Goal: Information Seeking & Learning: Learn about a topic

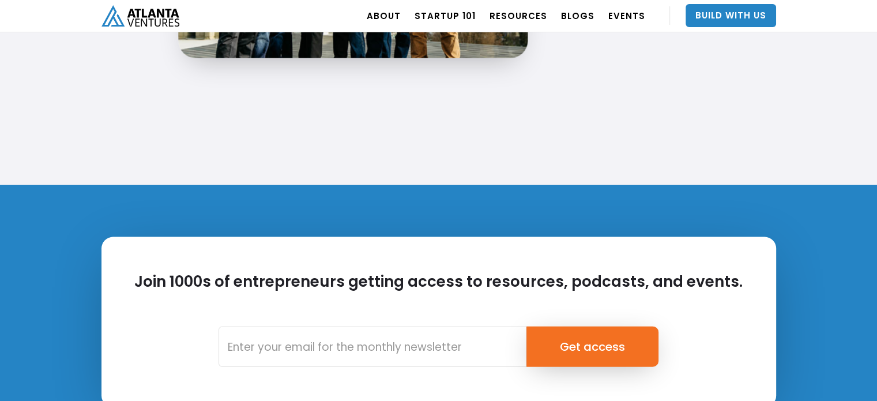
scroll to position [2793, 0]
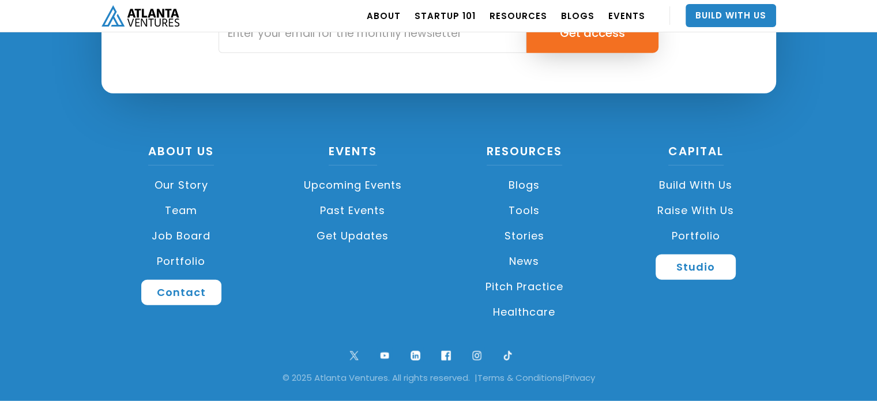
click at [191, 206] on link "Team" at bounding box center [181, 210] width 160 height 25
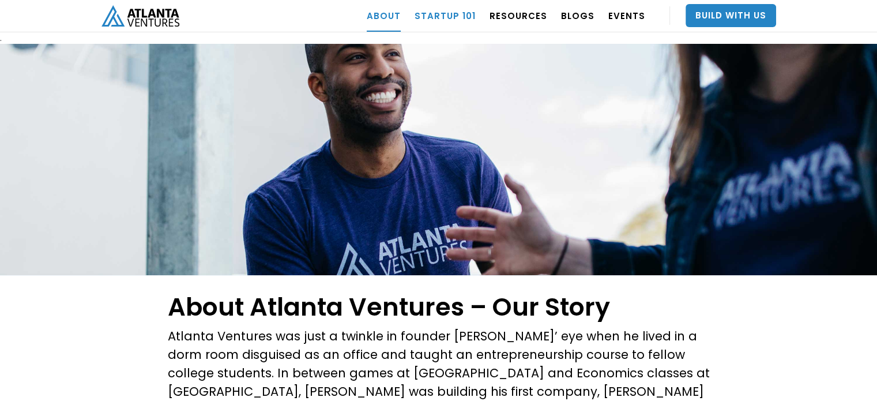
click at [446, 16] on link "Startup 101" at bounding box center [445, 15] width 61 height 32
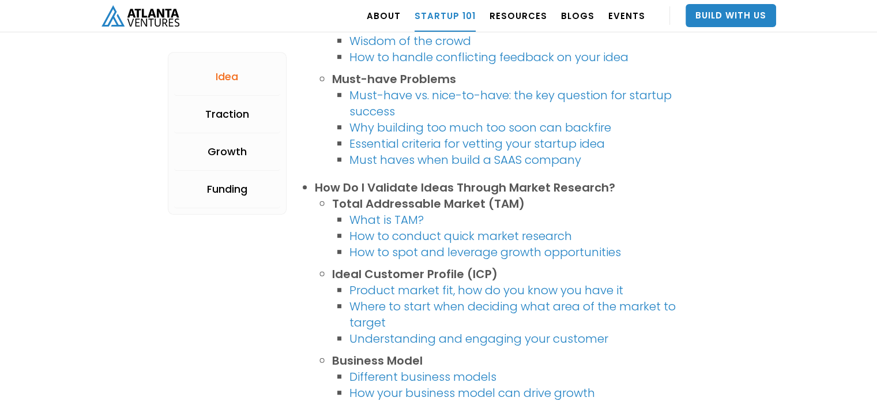
scroll to position [519, 0]
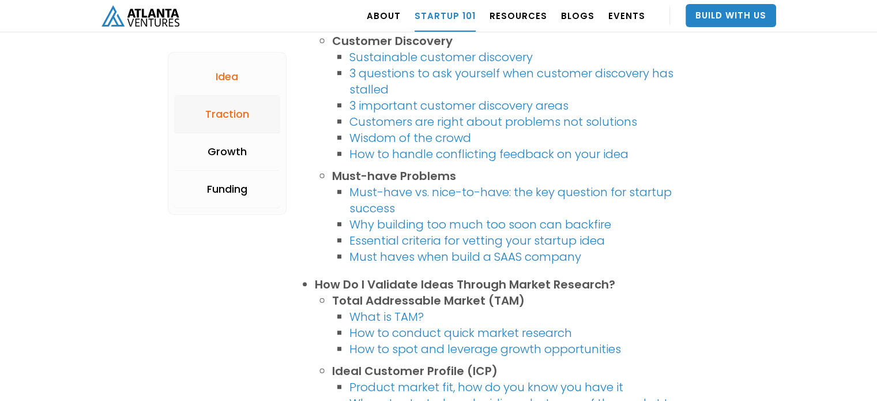
click at [241, 119] on div "Traction" at bounding box center [227, 114] width 44 height 12
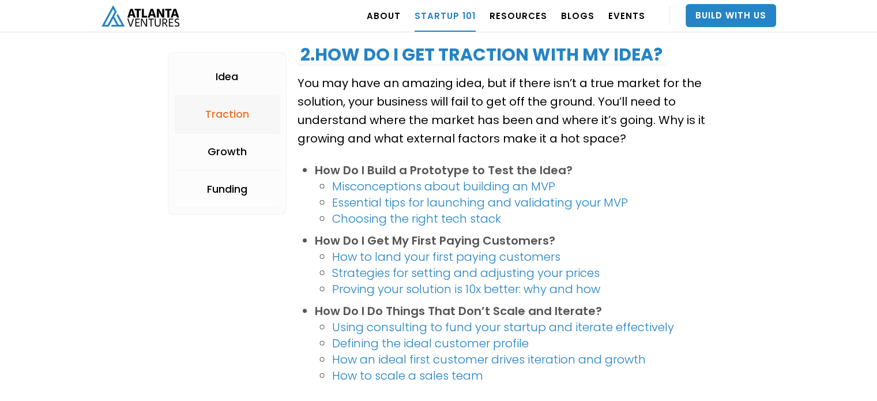
scroll to position [1184, 0]
click at [227, 86] on link "Idea" at bounding box center [227, 76] width 107 height 37
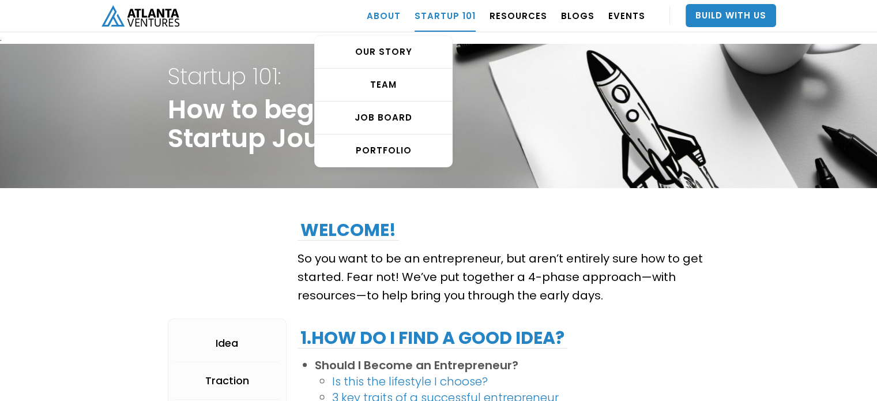
click at [395, 17] on link "ABOUT" at bounding box center [384, 15] width 34 height 32
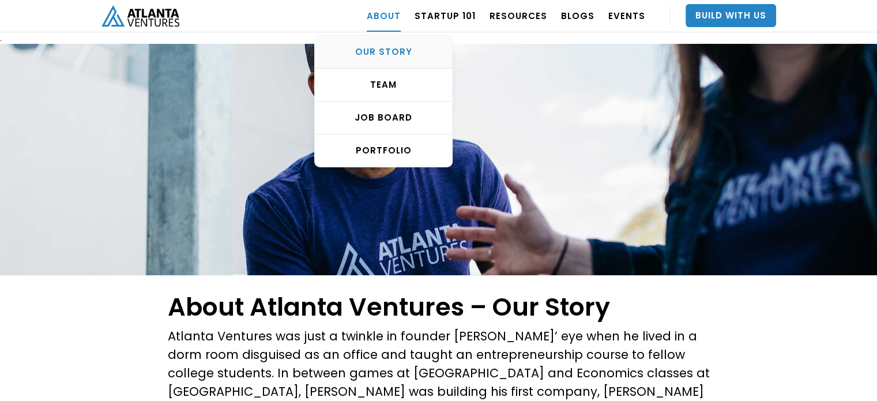
click at [398, 52] on div "OUR STORY" at bounding box center [383, 52] width 137 height 12
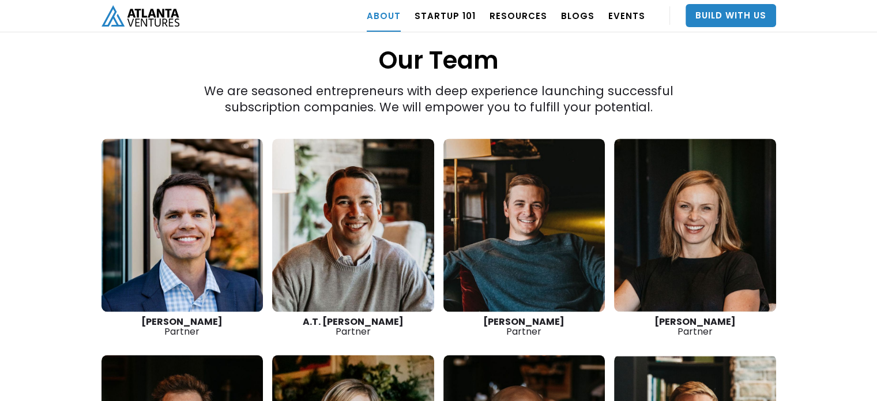
scroll to position [1557, 0]
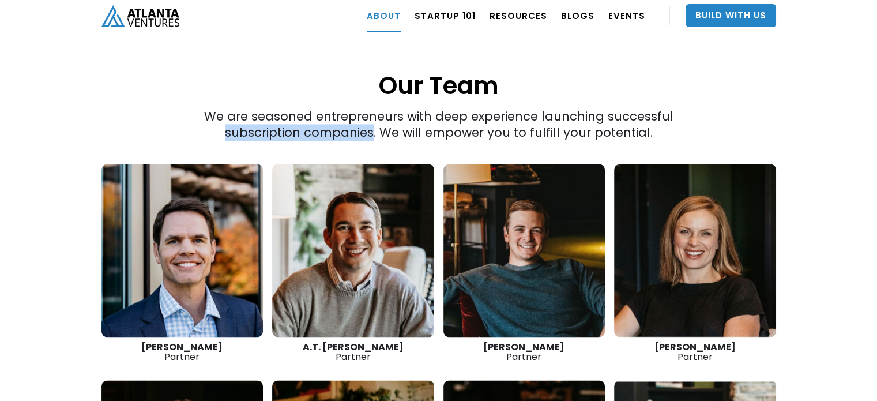
drag, startPoint x: 633, startPoint y: 80, endPoint x: 337, endPoint y: 94, distance: 296.7
click at [337, 94] on div "We are seasoned entrepreneurs with deep experience launching successful subscri…" at bounding box center [439, 35] width 540 height 212
copy div "subscription companies"
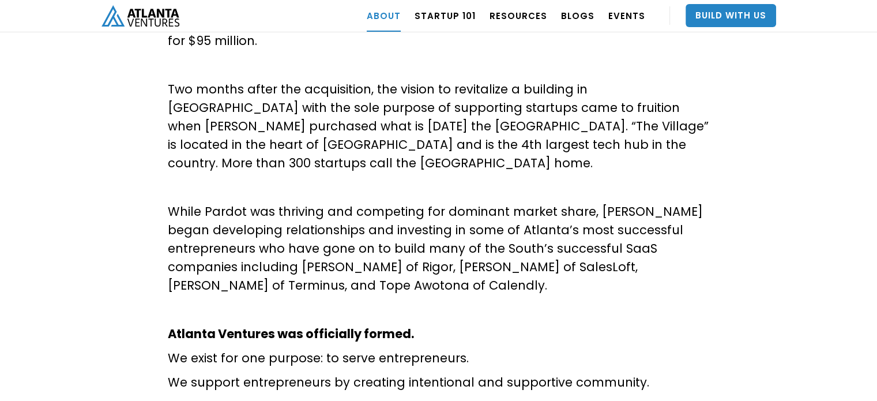
scroll to position [577, 0]
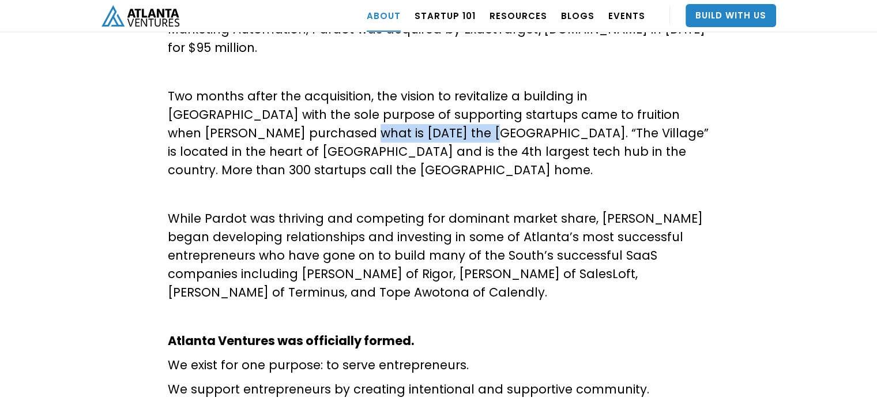
drag, startPoint x: 171, startPoint y: 94, endPoint x: 286, endPoint y: 93, distance: 115.3
click at [286, 93] on p "Two months after the acquisition, the vision to revitalize a building in [GEOGR…" at bounding box center [439, 133] width 542 height 92
copy p "[GEOGRAPHIC_DATA]"
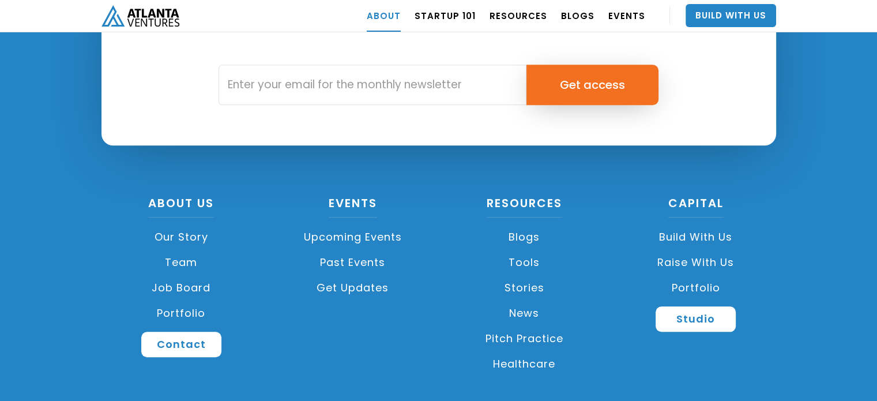
scroll to position [5197, 0]
